Goal: Navigation & Orientation: Find specific page/section

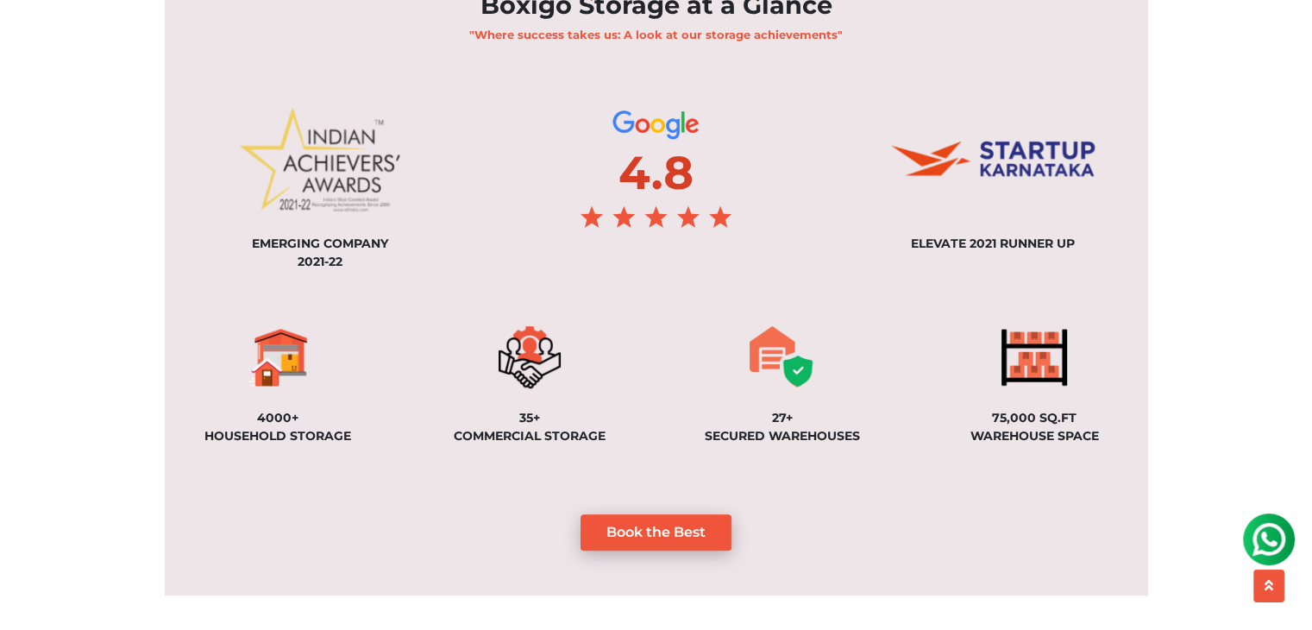
scroll to position [1386, 0]
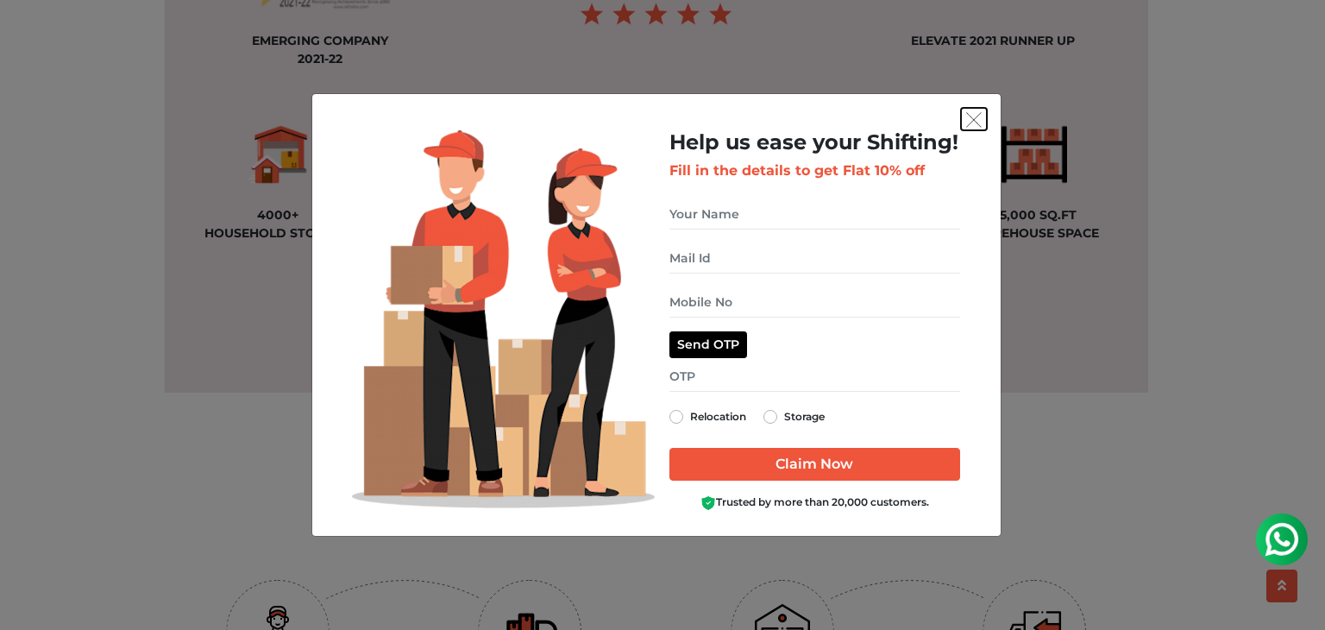
click at [975, 123] on img "get free quote dialog" at bounding box center [974, 120] width 16 height 16
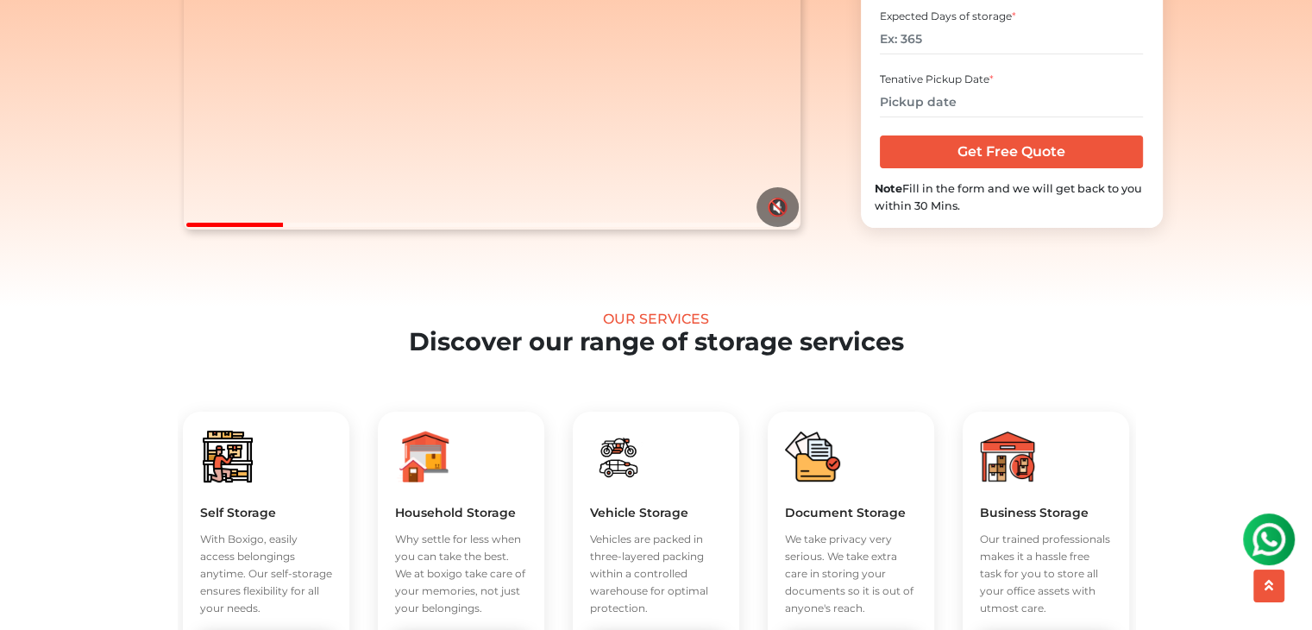
scroll to position [0, 0]
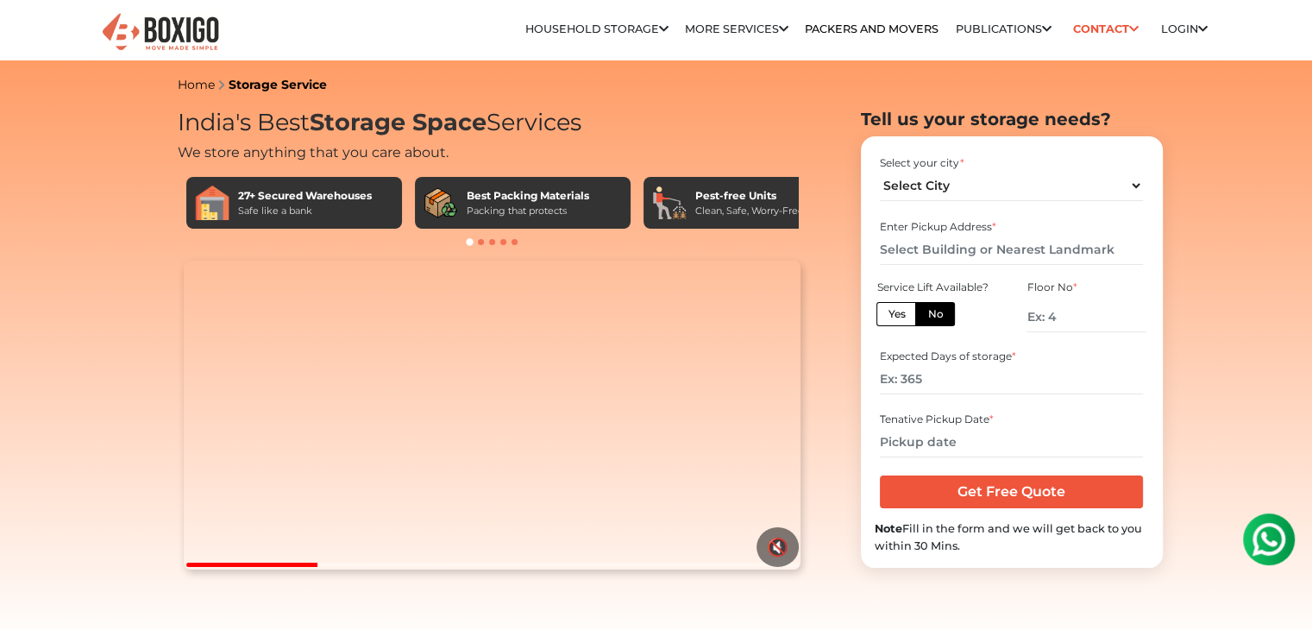
click at [192, 25] on img at bounding box center [160, 32] width 121 height 42
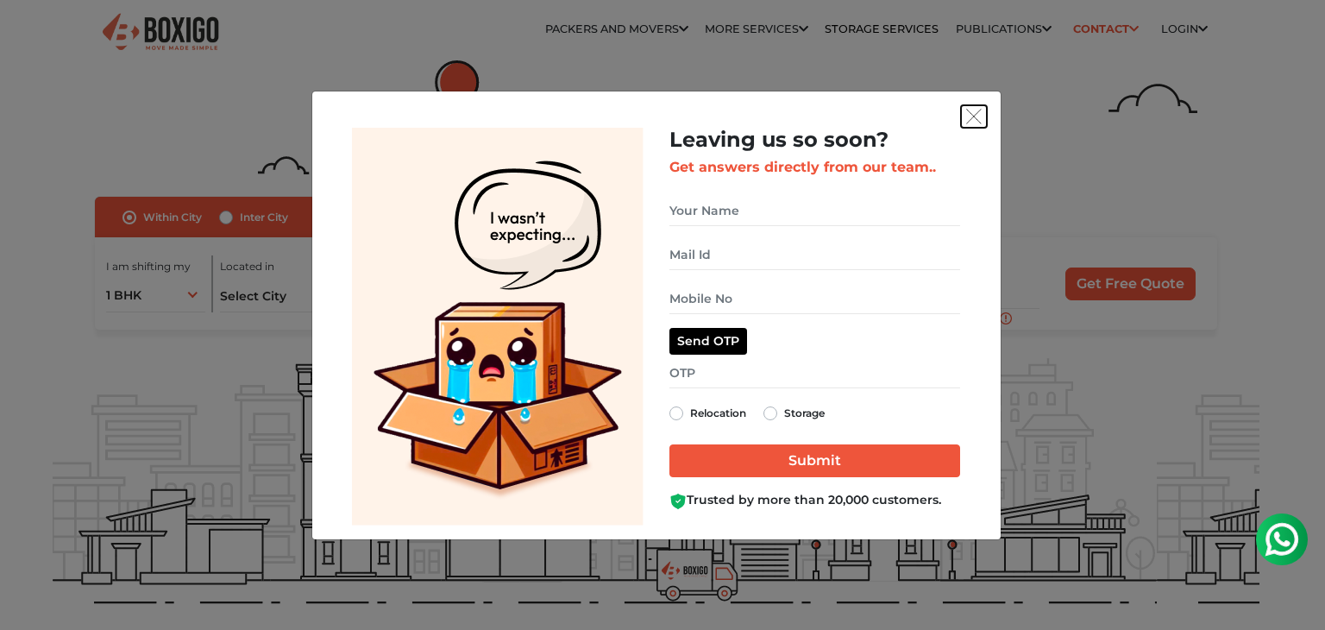
click at [979, 105] on button "get free quote dialog" at bounding box center [974, 116] width 26 height 22
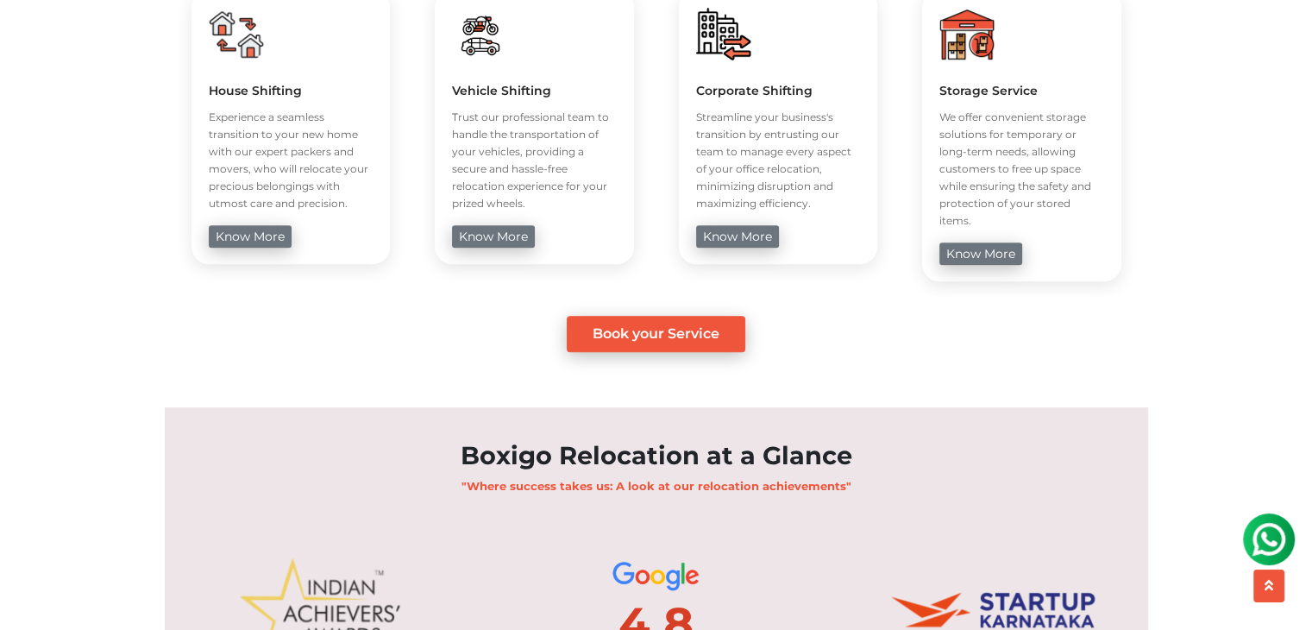
scroll to position [1204, 0]
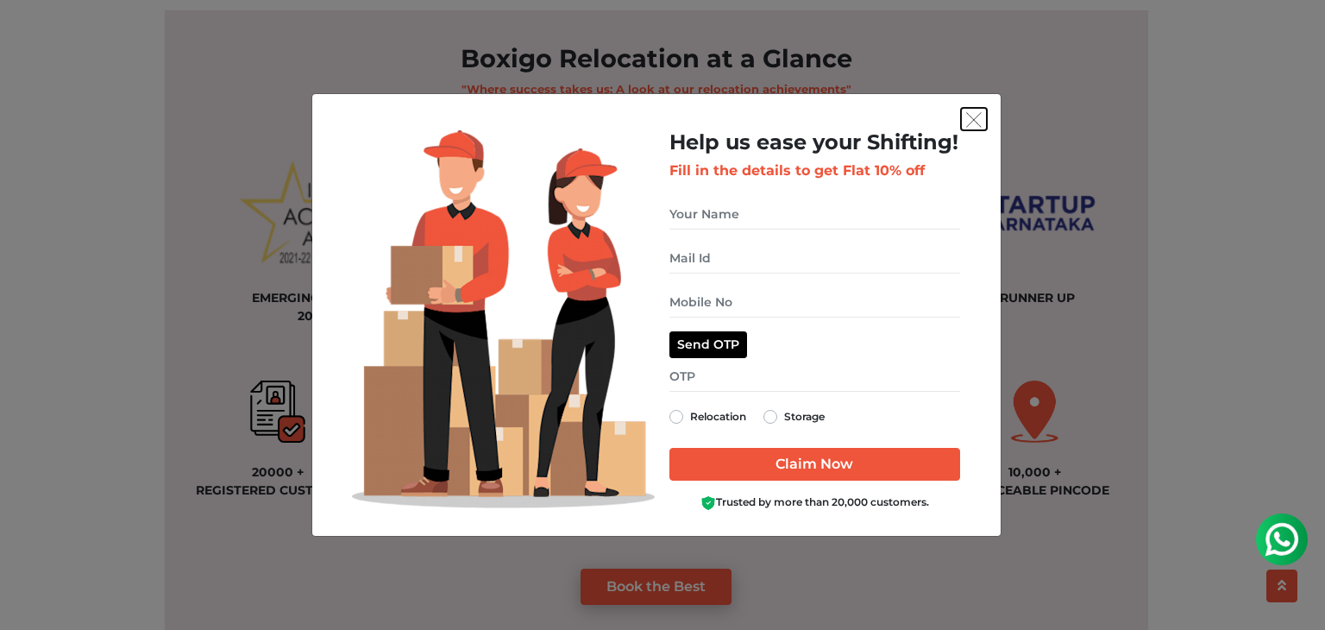
click at [971, 119] on img "get free quote dialog" at bounding box center [974, 120] width 16 height 16
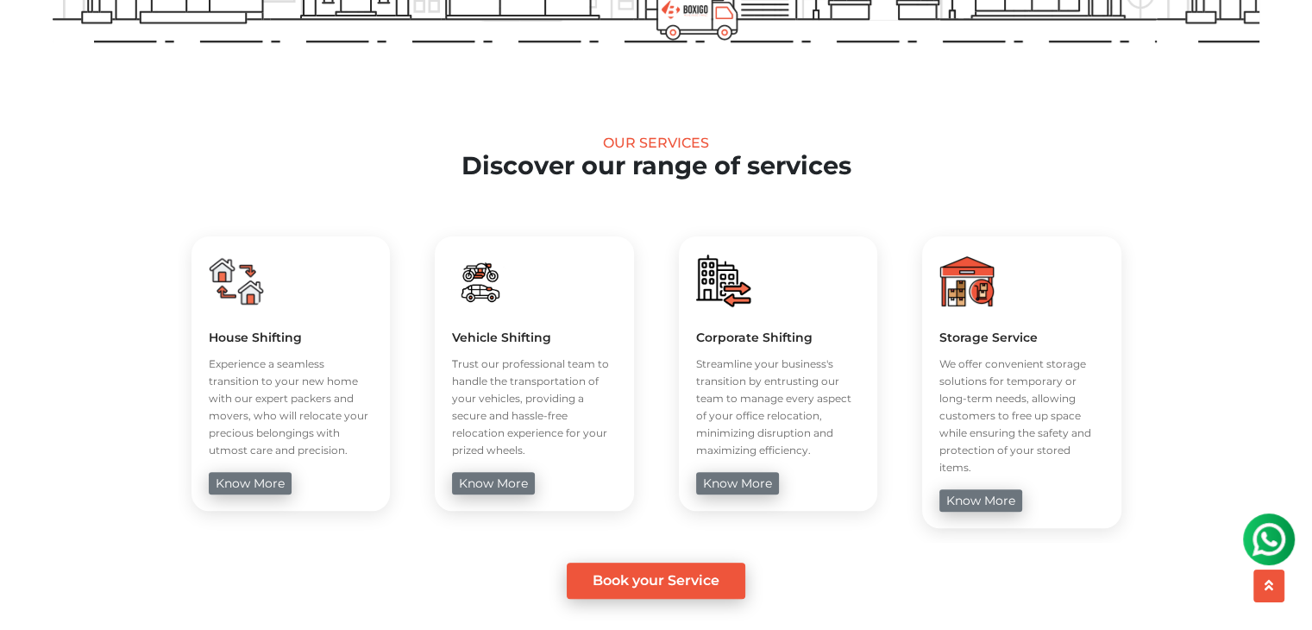
scroll to position [0, 0]
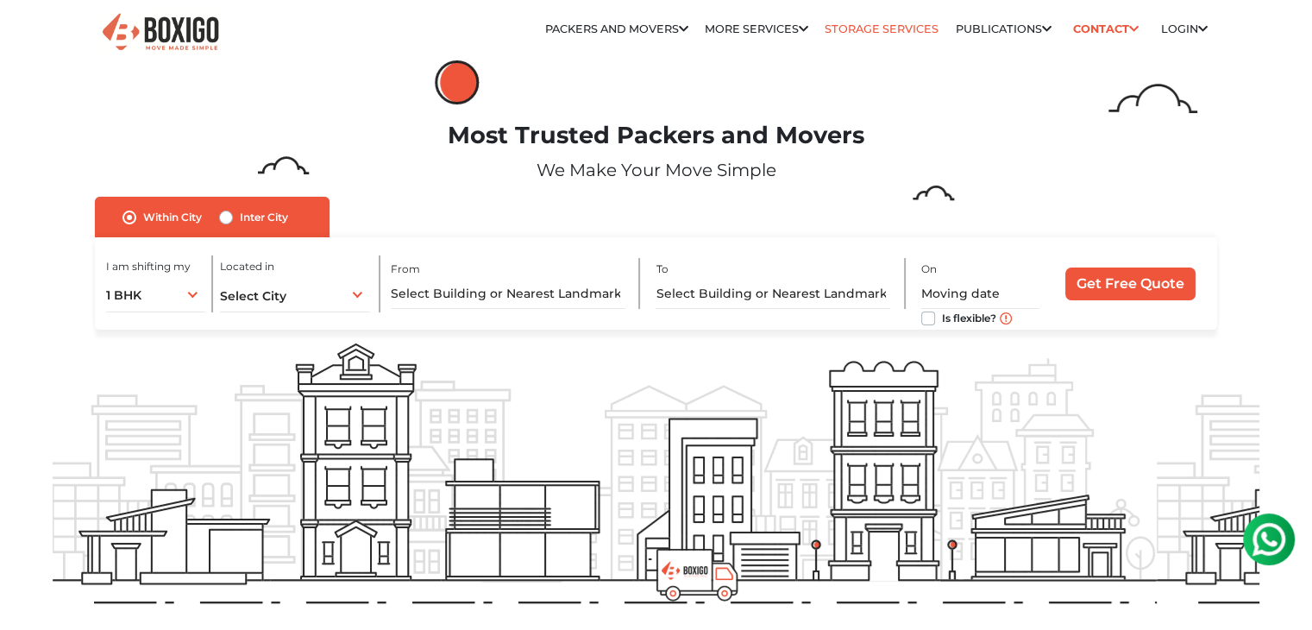
click at [833, 33] on link "Storage Services" at bounding box center [882, 28] width 114 height 13
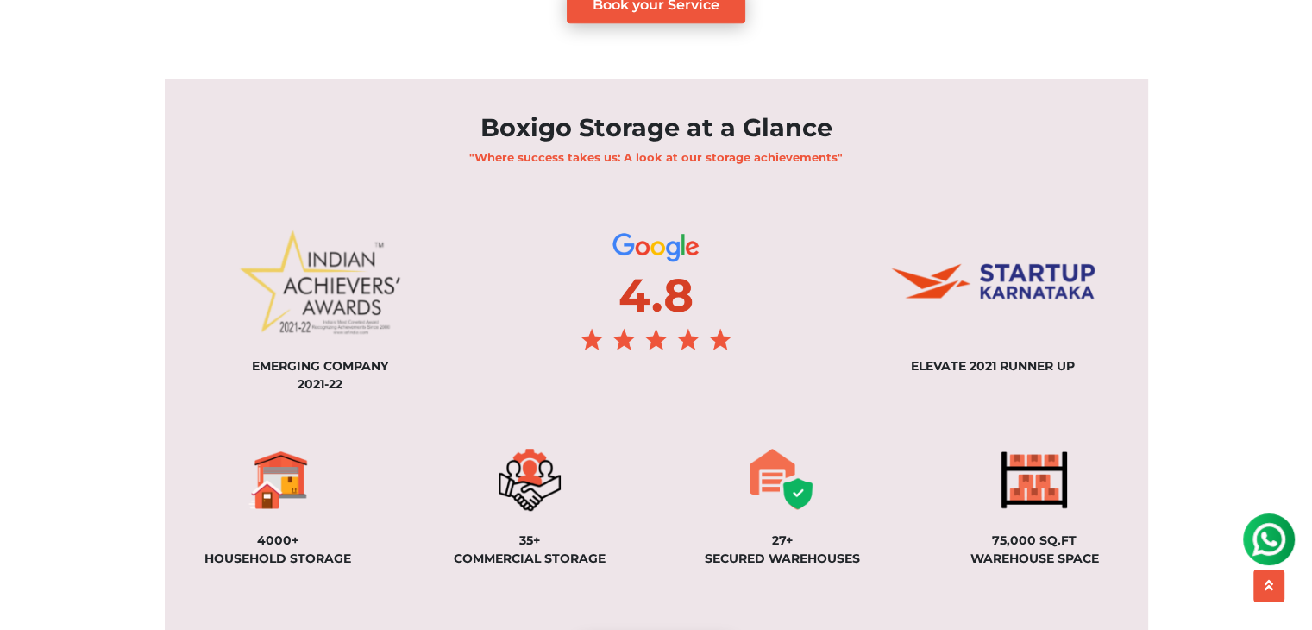
scroll to position [1287, 0]
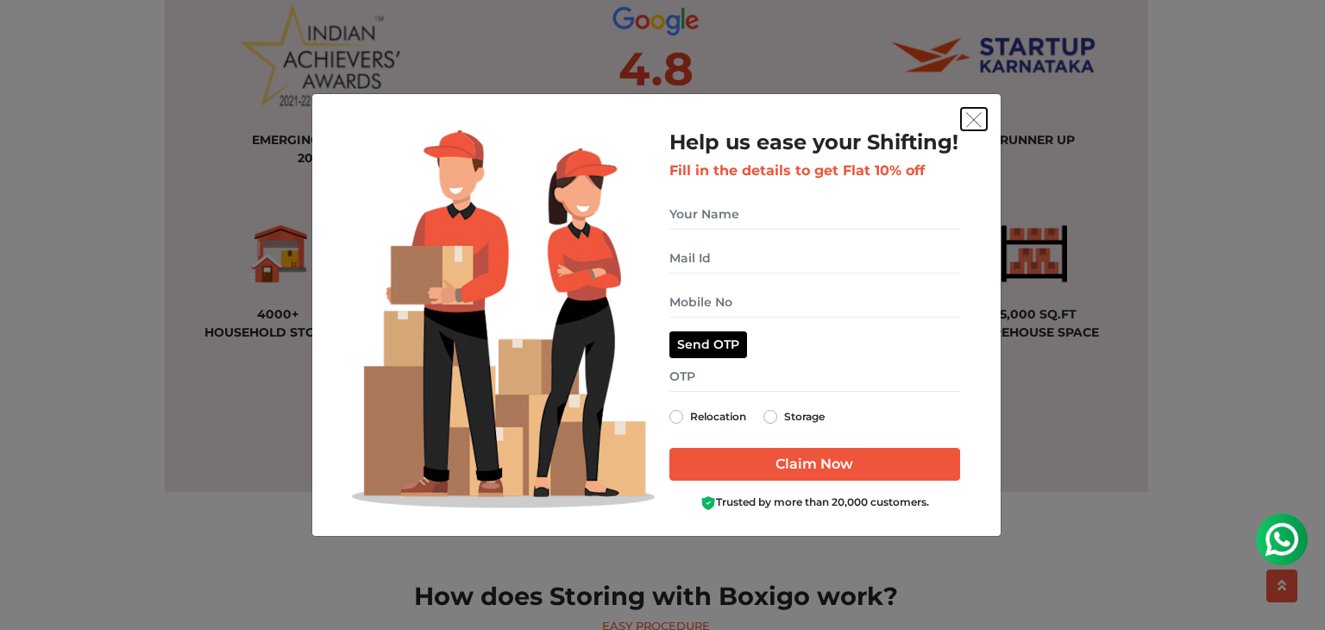
click at [977, 115] on img "get free quote dialog" at bounding box center [974, 120] width 16 height 16
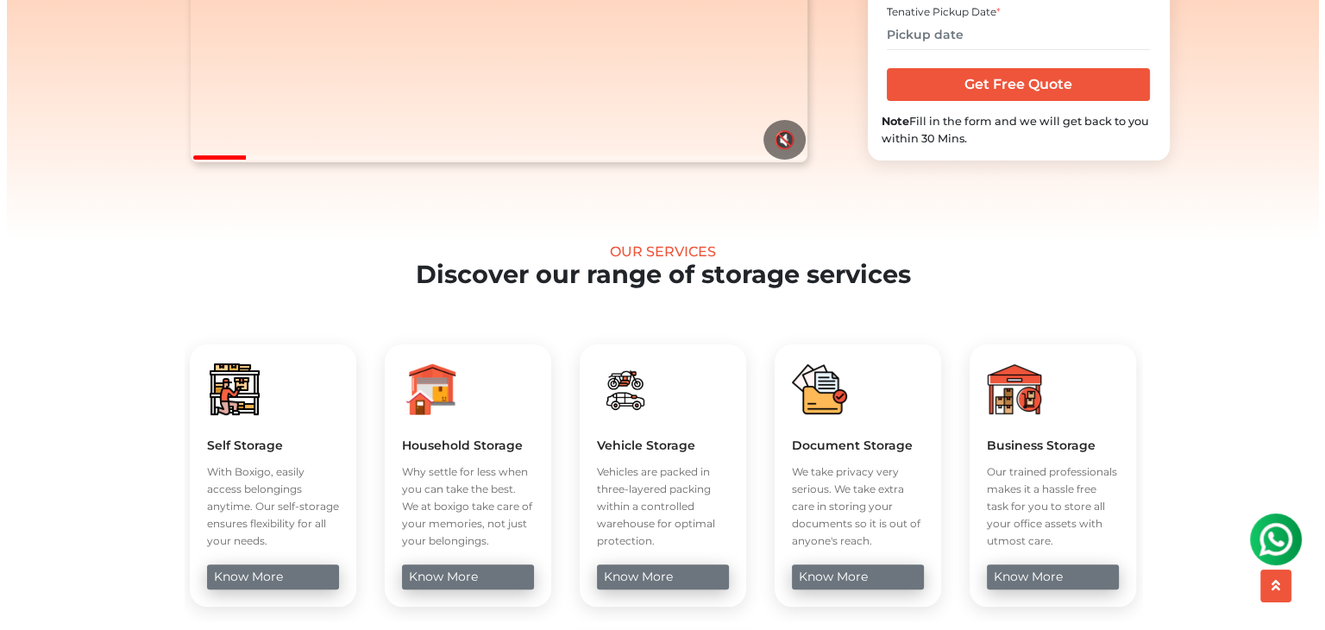
scroll to position [81, 0]
